Goal: Obtain resource: Download file/media

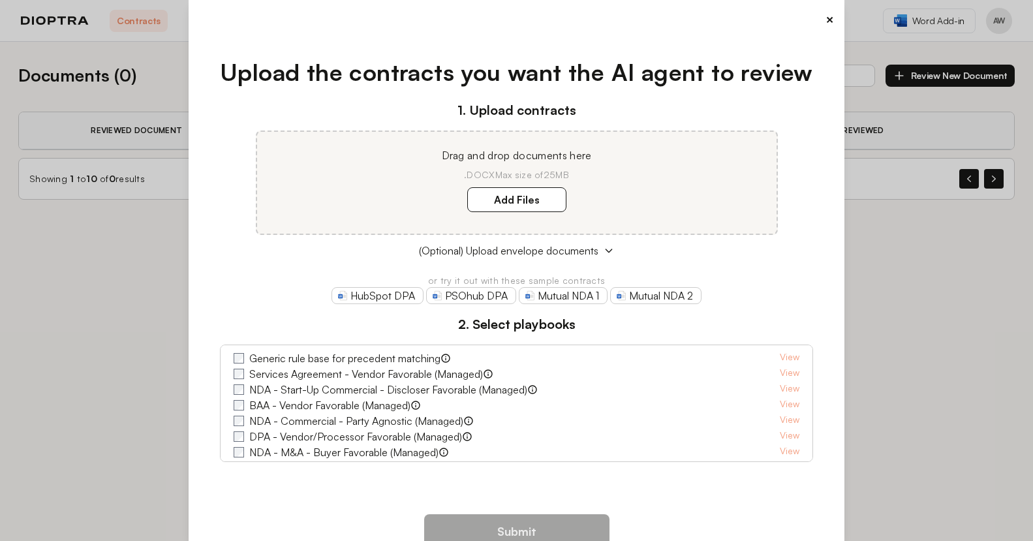
click at [830, 19] on button "×" at bounding box center [830, 19] width 8 height 18
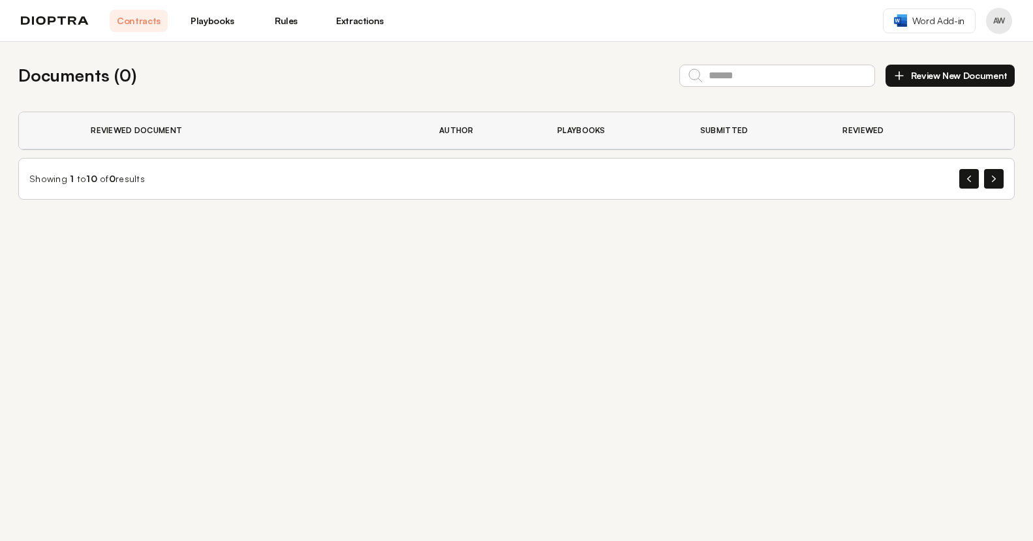
click at [290, 32] on header "Contracts Playbooks Rules Extractions Word Add-in AW" at bounding box center [516, 21] width 1033 height 42
click at [281, 18] on link "Rules" at bounding box center [286, 21] width 58 height 22
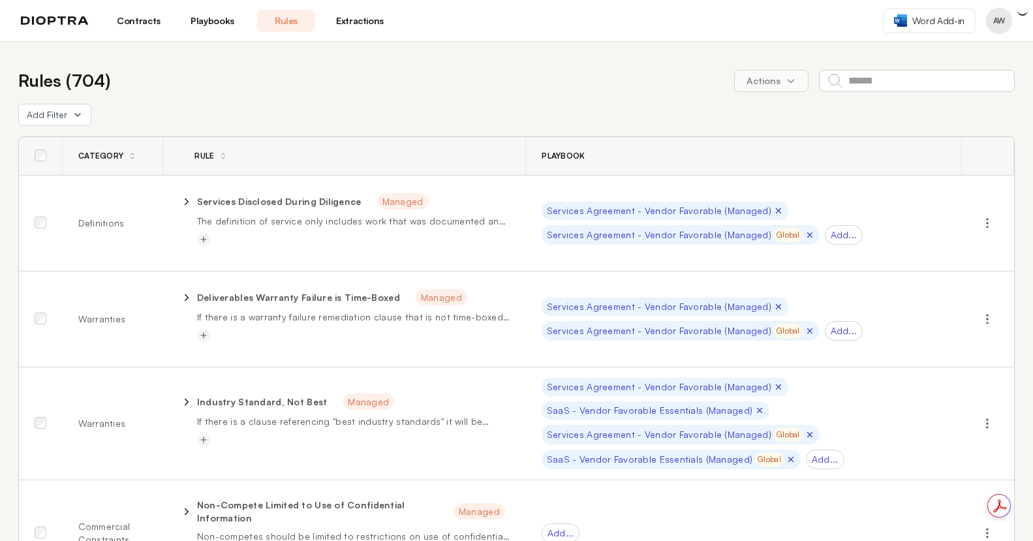
click at [346, 30] on link "Extractions" at bounding box center [360, 21] width 58 height 22
click at [356, 20] on link "Extractions" at bounding box center [360, 21] width 58 height 22
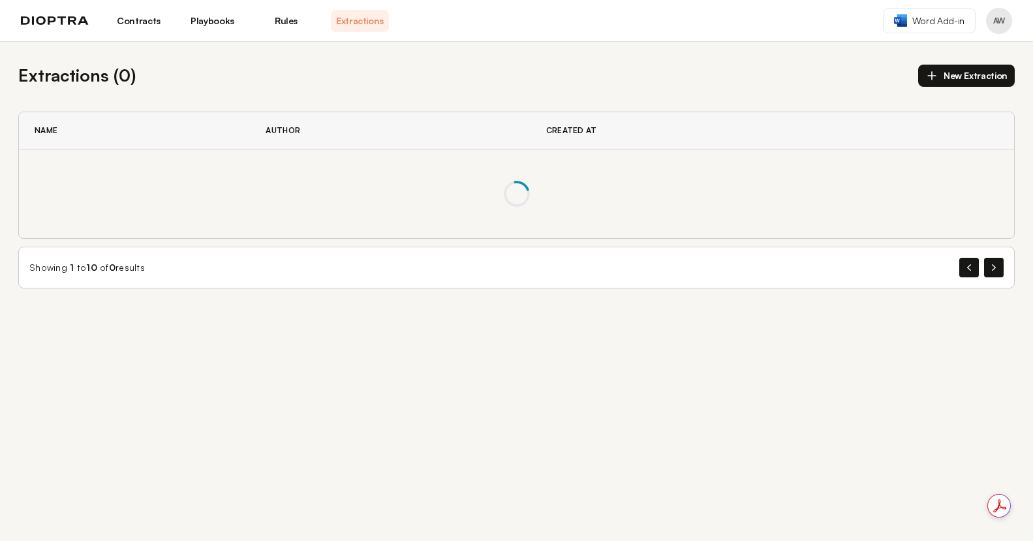
click at [334, 23] on link "Extractions" at bounding box center [360, 21] width 58 height 22
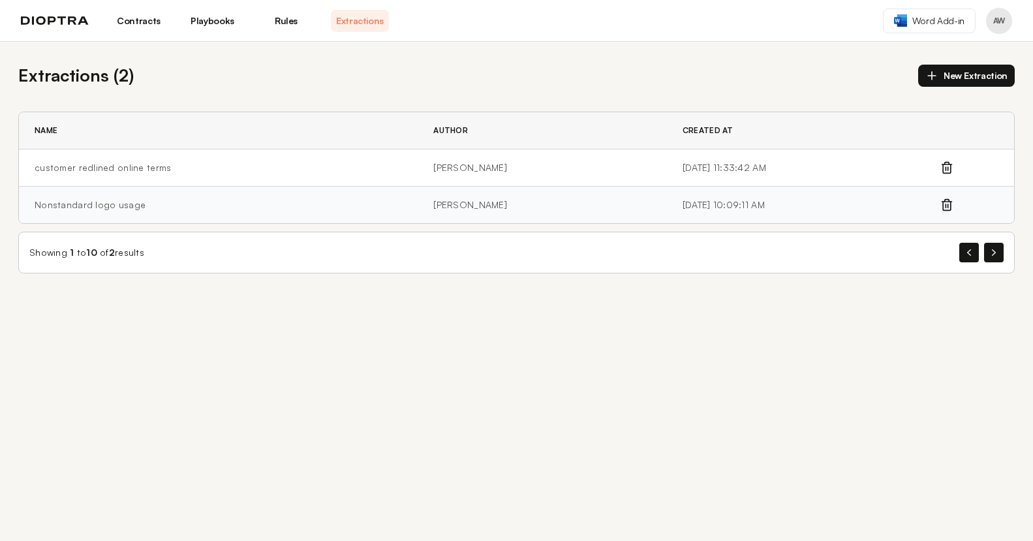
click at [302, 198] on td "Nonstandard logo usage" at bounding box center [218, 205] width 399 height 37
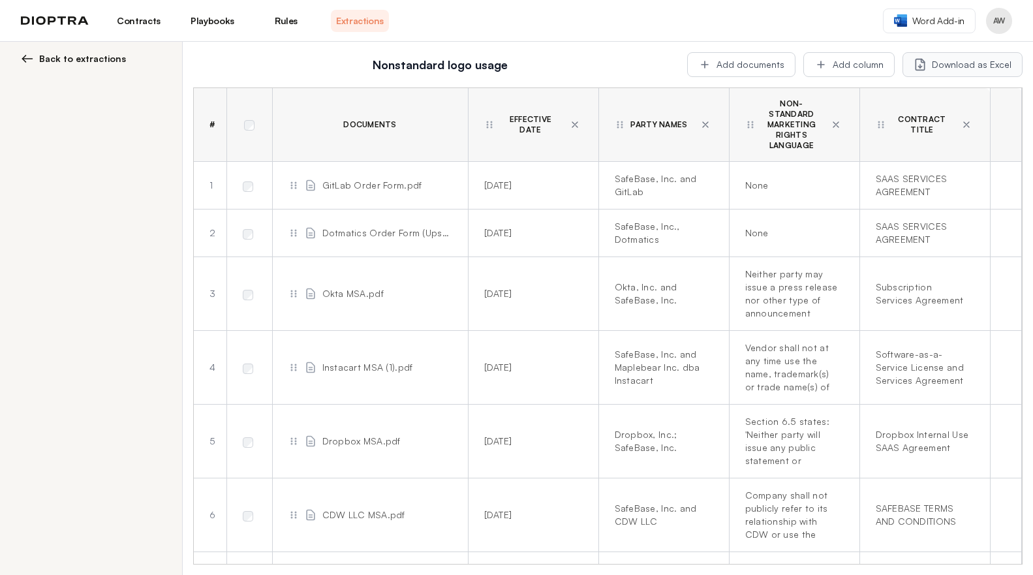
click at [940, 67] on button "Download as Excel" at bounding box center [963, 64] width 120 height 25
